Goal: Transaction & Acquisition: Purchase product/service

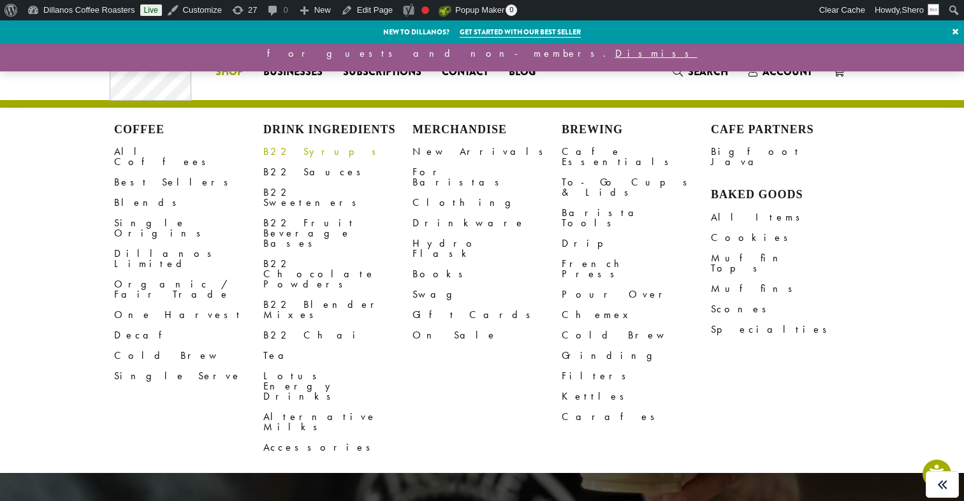
click at [281, 154] on link "B22 Syrups" at bounding box center [337, 152] width 149 height 20
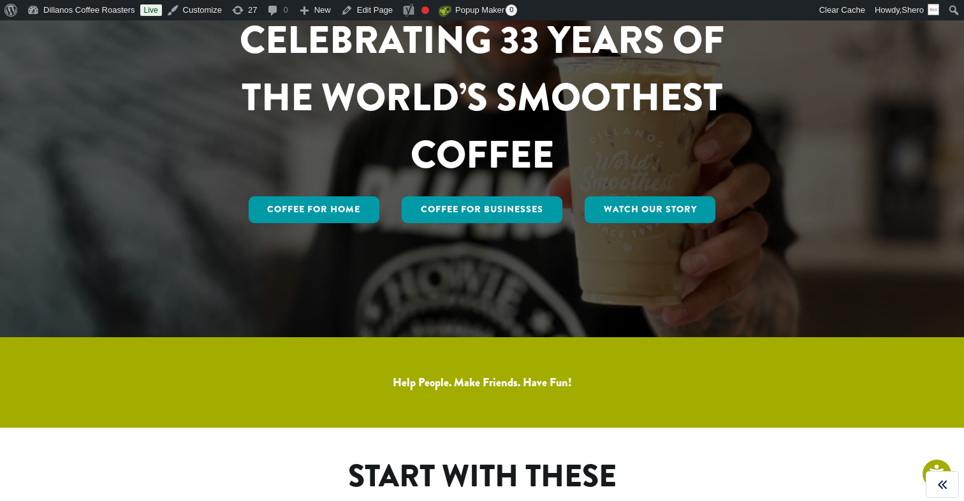
scroll to position [209, 0]
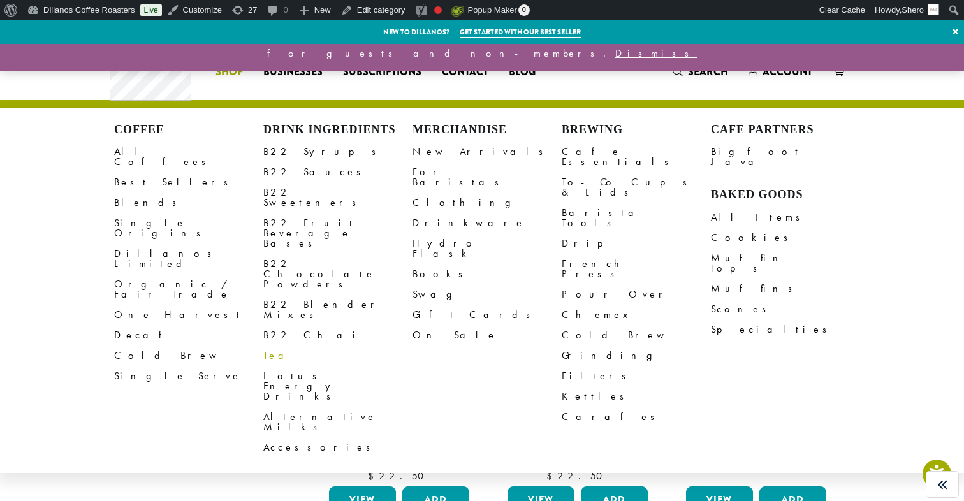
click at [270, 346] on link "Tea" at bounding box center [337, 356] width 149 height 20
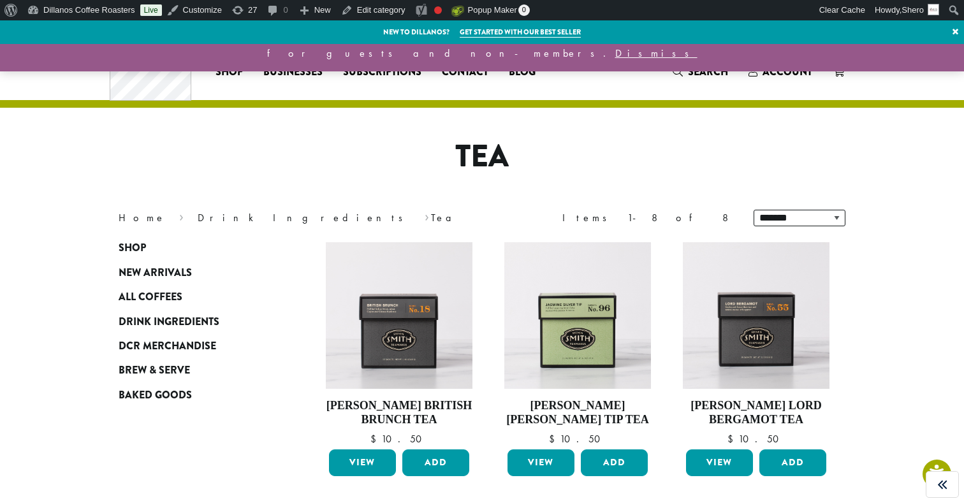
click at [504, 147] on h1 "Tea" at bounding box center [482, 156] width 746 height 37
click at [483, 154] on h1 "Tea" at bounding box center [482, 156] width 746 height 37
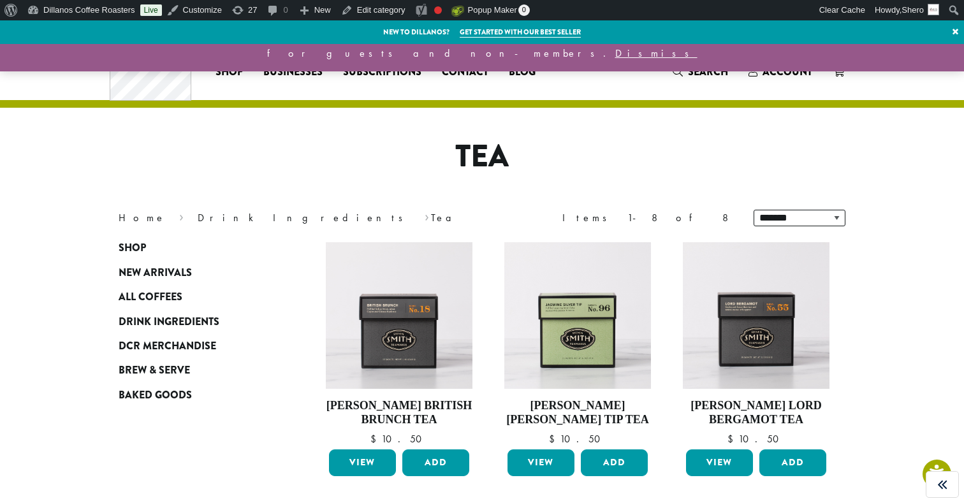
click at [483, 154] on h1 "Tea" at bounding box center [482, 156] width 746 height 37
click at [531, 149] on h1 "Tea" at bounding box center [482, 156] width 746 height 37
